Goal: Check status

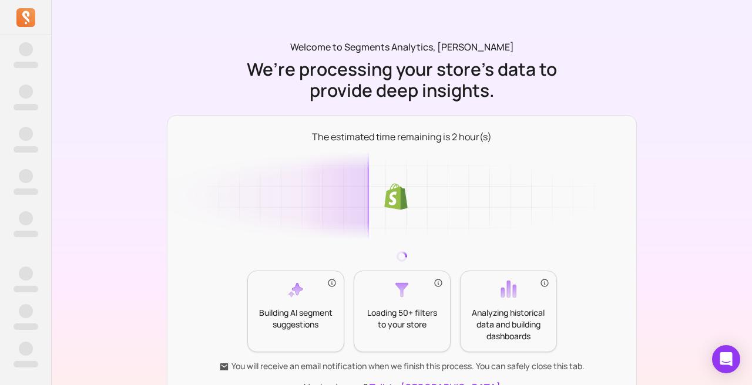
scroll to position [97, 0]
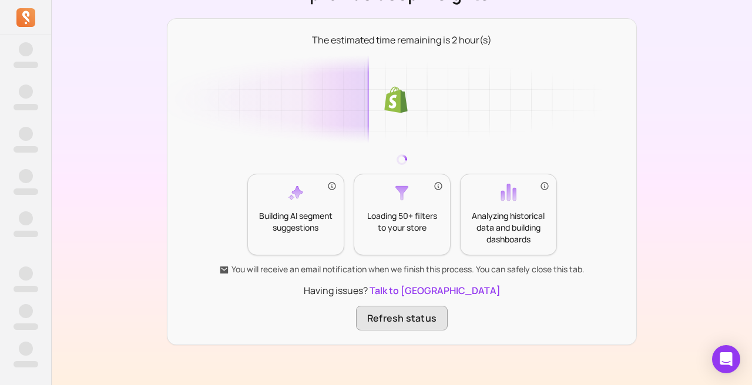
click at [412, 321] on button "Refresh status" at bounding box center [402, 318] width 92 height 25
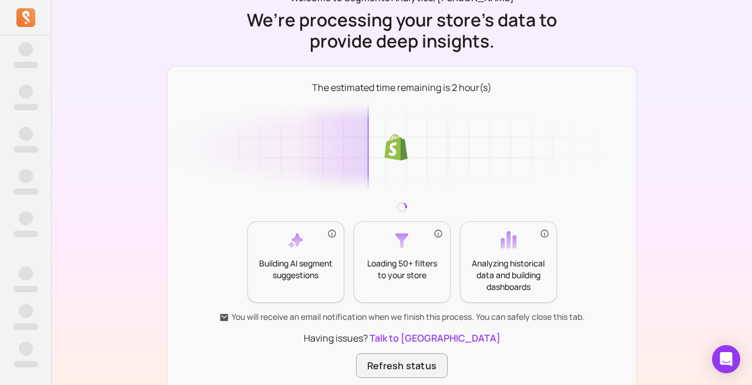
scroll to position [97, 0]
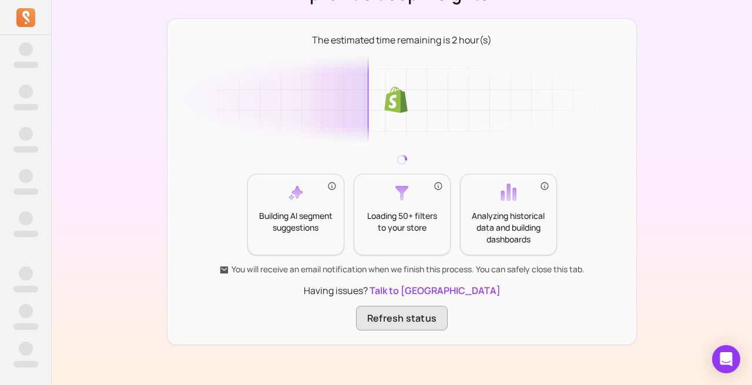
click at [420, 317] on button "Refresh status" at bounding box center [402, 318] width 92 height 25
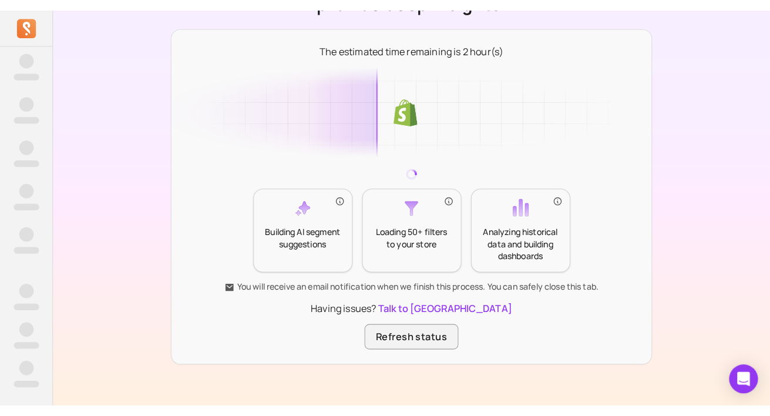
scroll to position [66, 0]
